Goal: Use online tool/utility: Utilize a website feature to perform a specific function

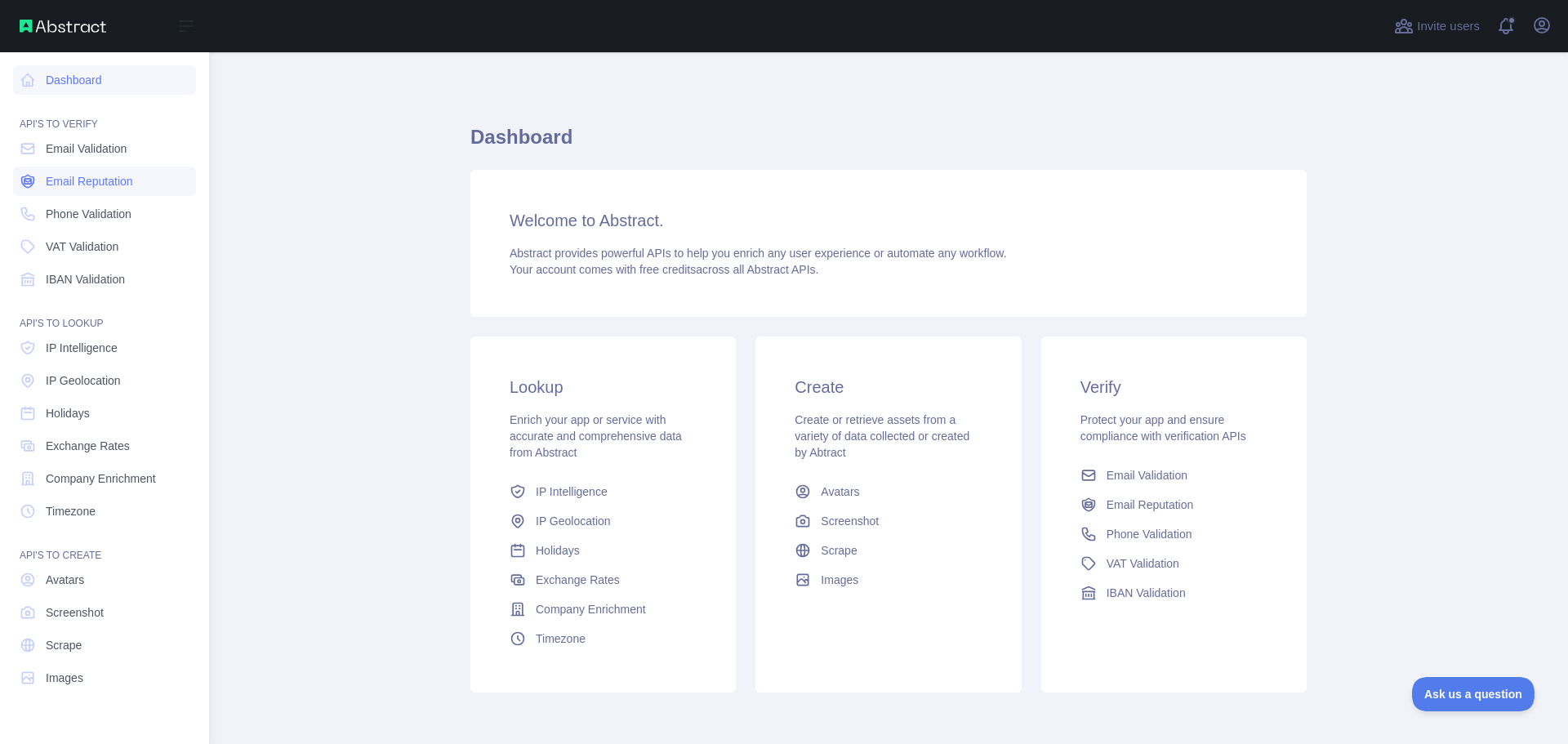
click at [84, 174] on span "Email Reputation" at bounding box center [89, 181] width 87 height 16
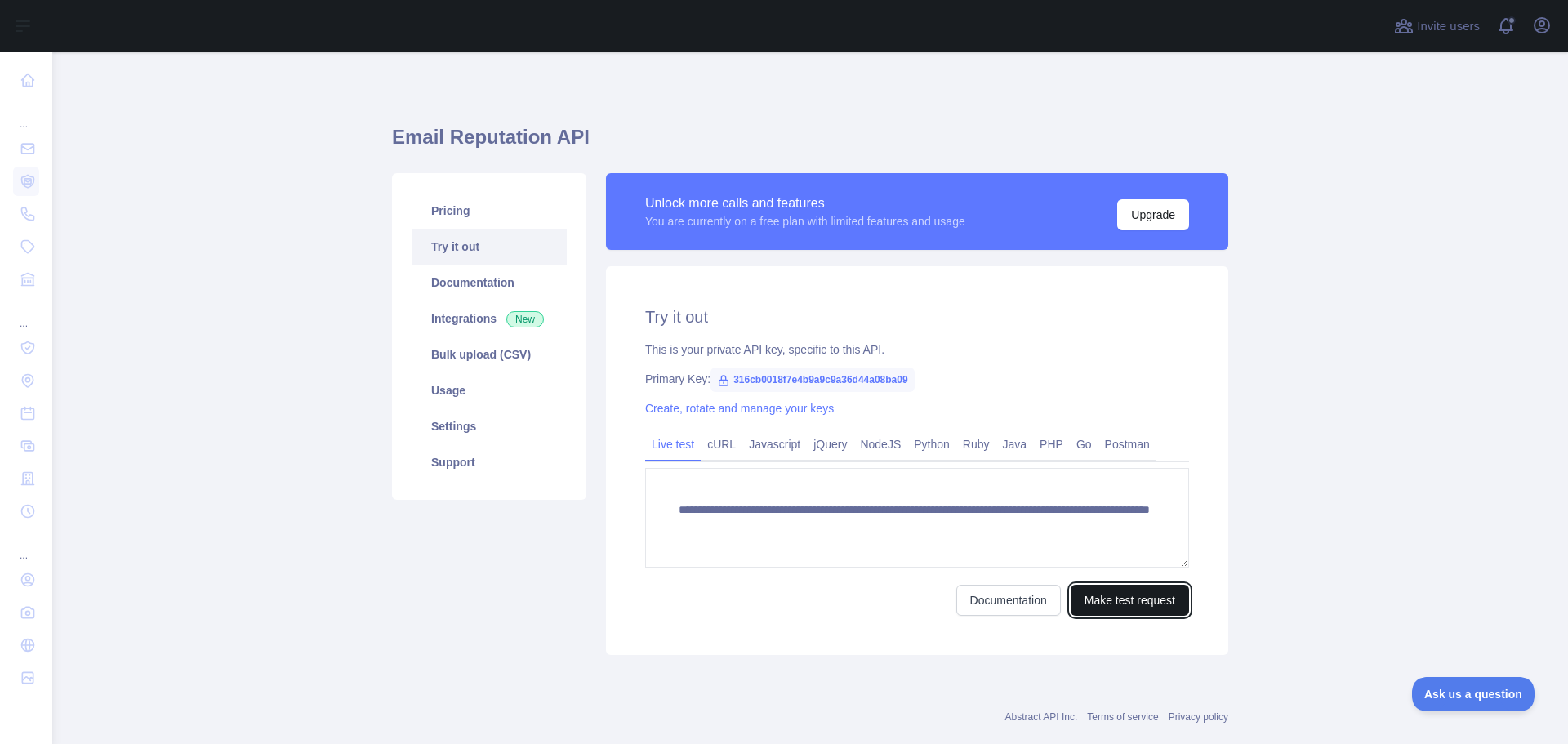
click at [1149, 604] on button "Make test request" at bounding box center [1129, 600] width 118 height 31
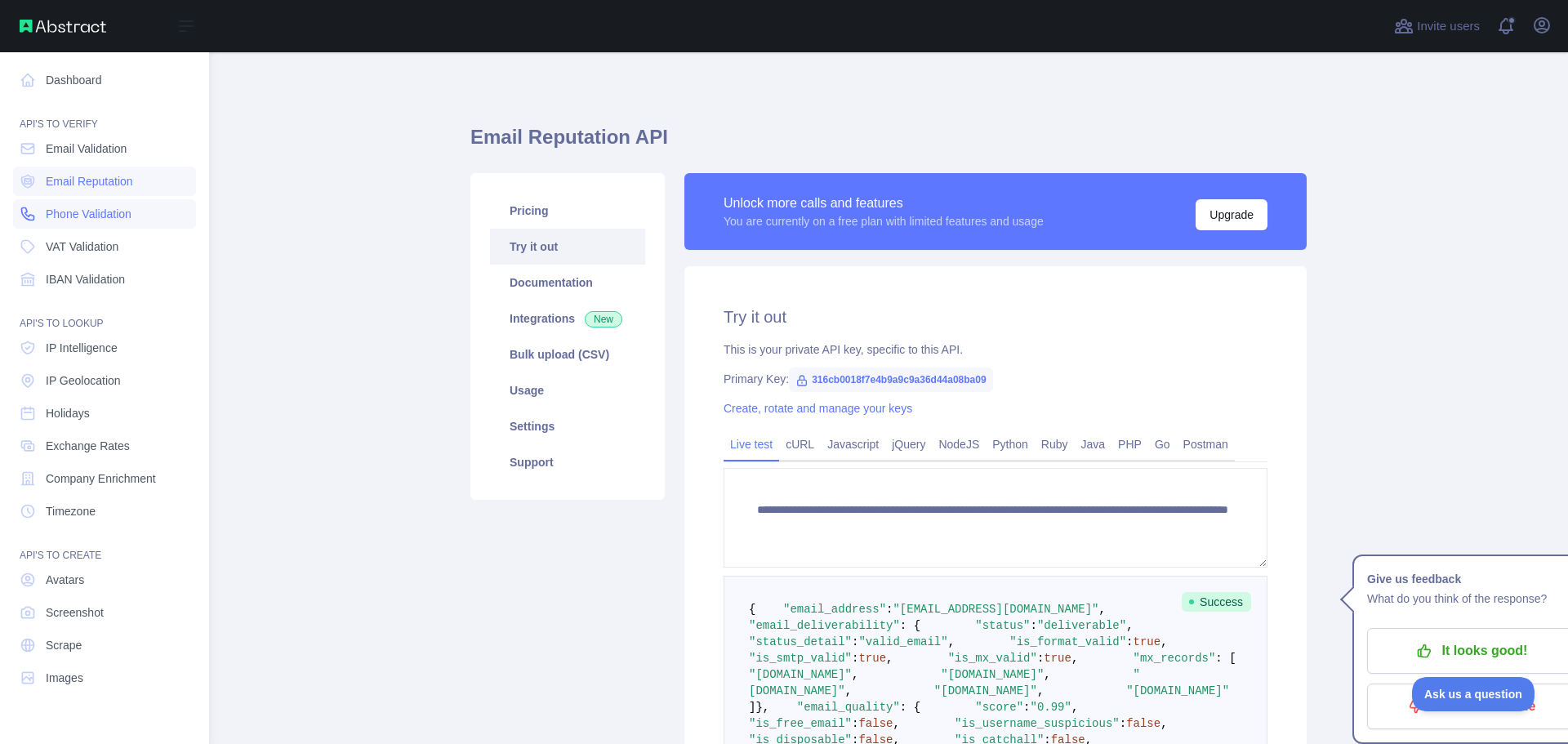
click at [124, 211] on span "Phone Validation" at bounding box center [88, 214] width 85 height 16
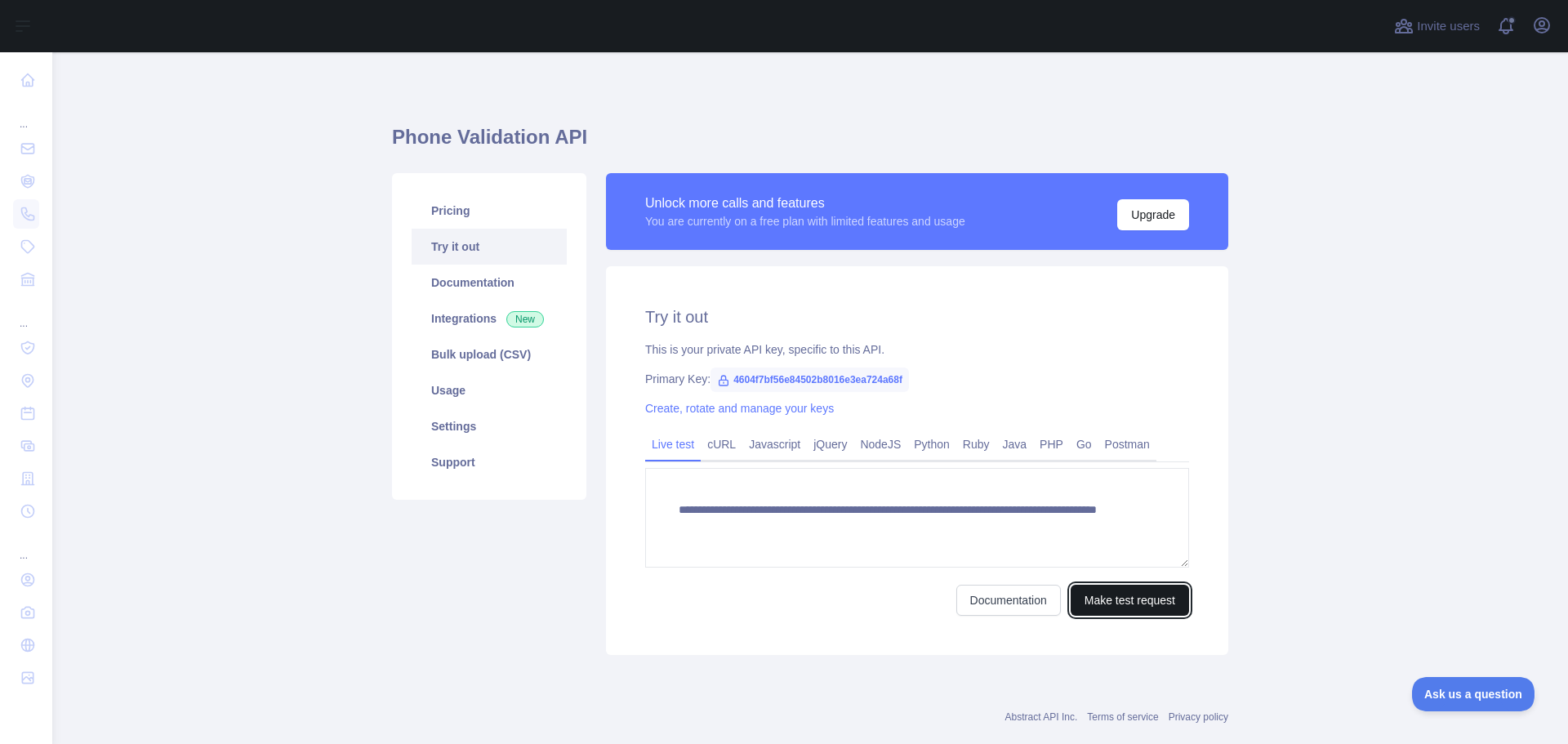
click at [1116, 600] on button "Make test request" at bounding box center [1129, 600] width 118 height 31
